Goal: Find specific page/section: Find specific page/section

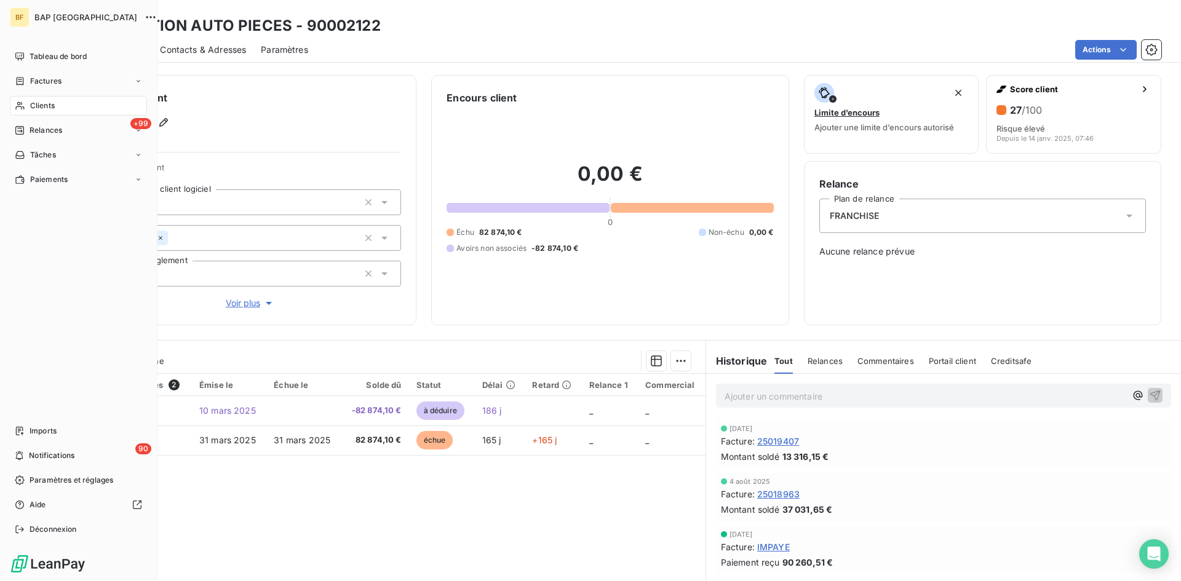
click at [52, 111] on span "Clients" at bounding box center [42, 105] width 25 height 11
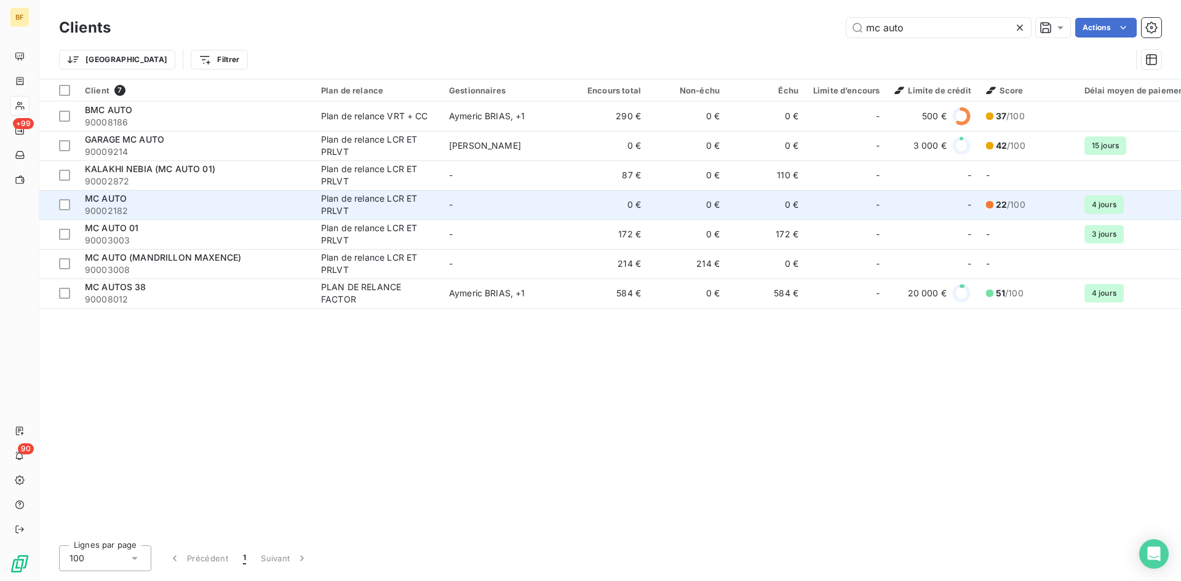
type input "mc auto"
click at [148, 202] on div "MC AUTO" at bounding box center [195, 199] width 221 height 12
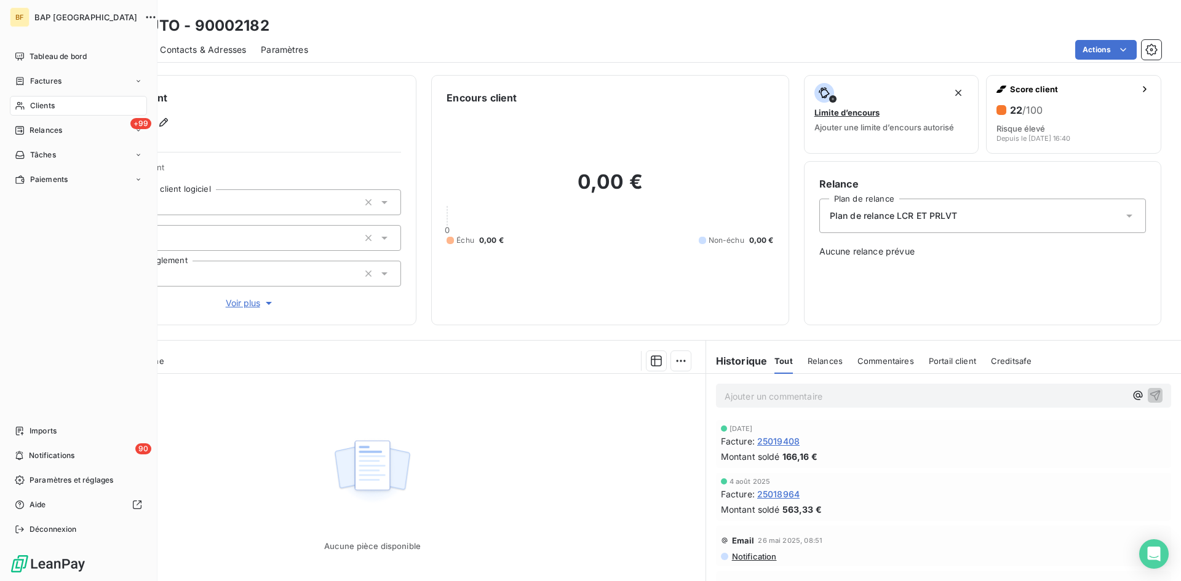
click at [38, 102] on span "Clients" at bounding box center [42, 105] width 25 height 11
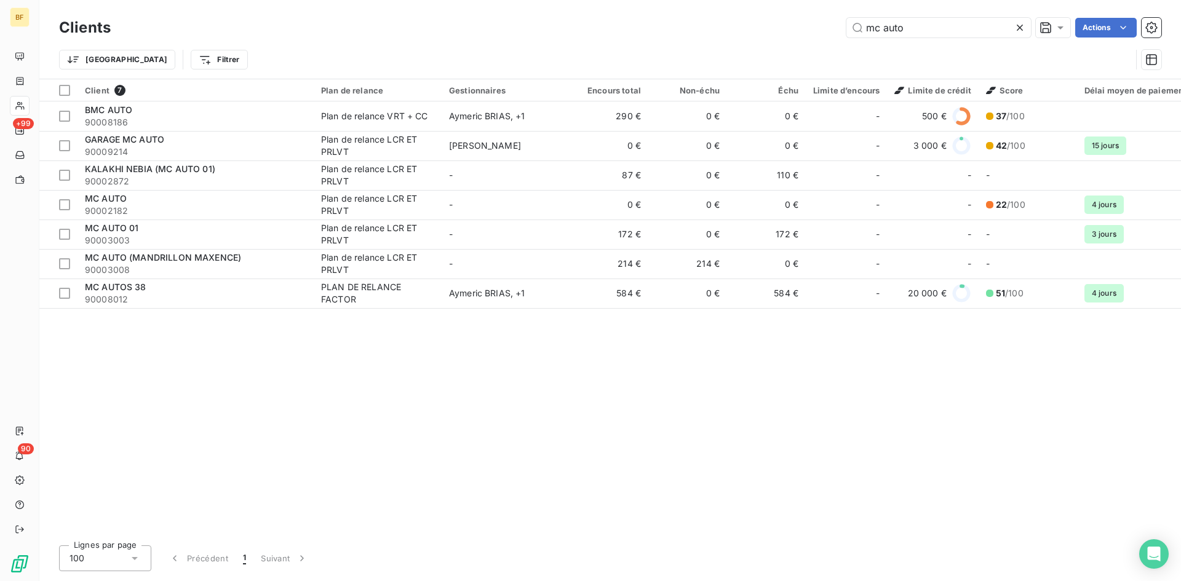
drag, startPoint x: 739, startPoint y: 23, endPoint x: 687, endPoint y: 15, distance: 52.4
click at [687, 15] on div "Clients mc auto Actions" at bounding box center [610, 28] width 1102 height 26
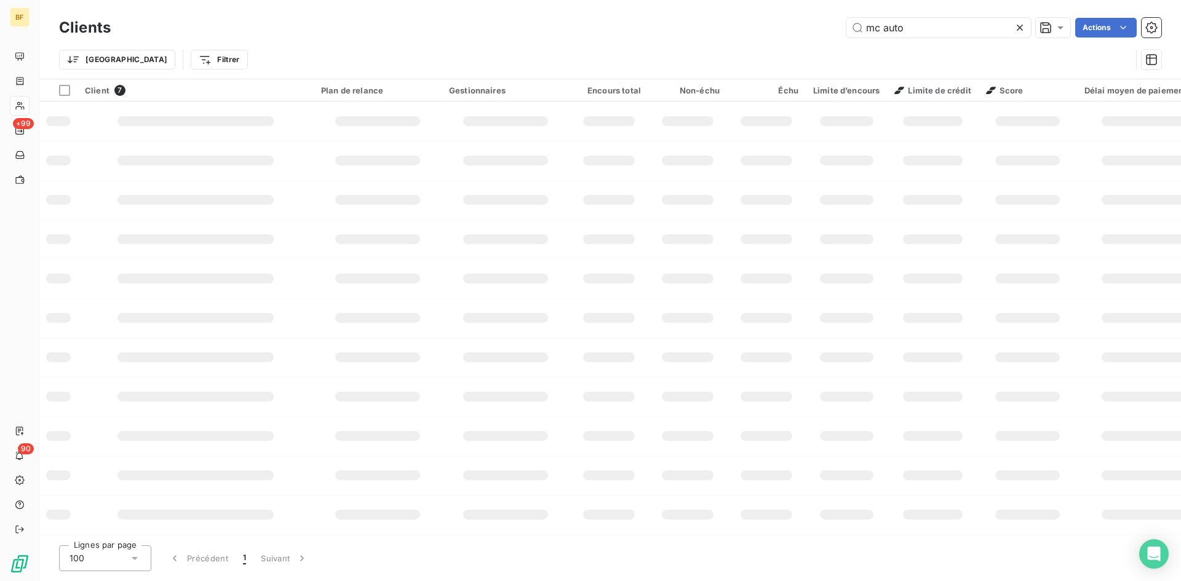
type input "mc auto"
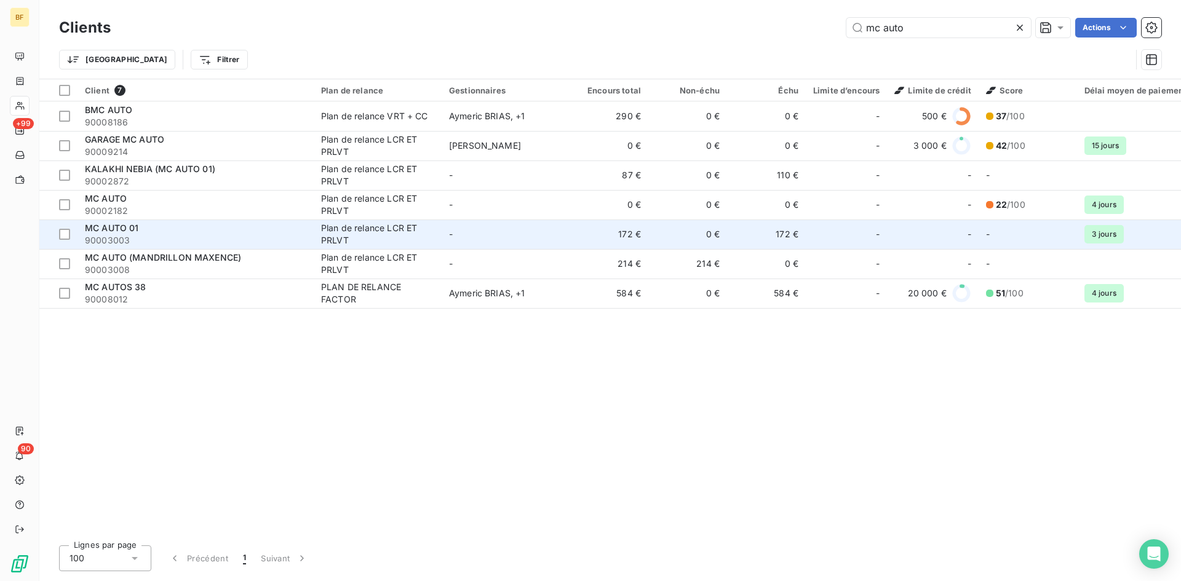
click at [242, 245] on span "90003003" at bounding box center [195, 240] width 221 height 12
